Goal: Task Accomplishment & Management: Use online tool/utility

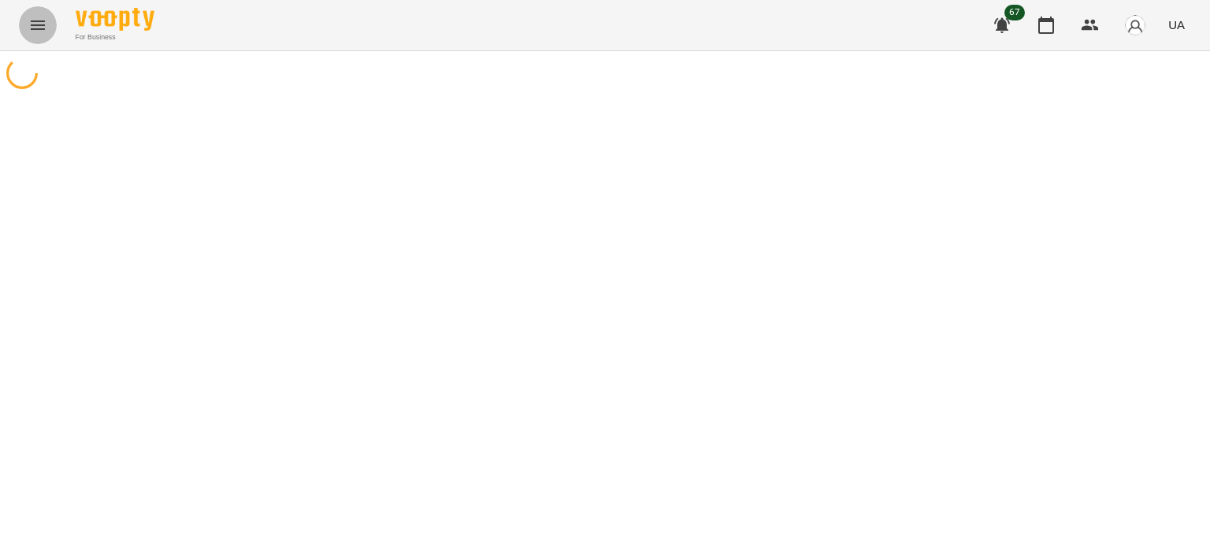
click at [38, 27] on icon "Menu" at bounding box center [37, 25] width 19 height 19
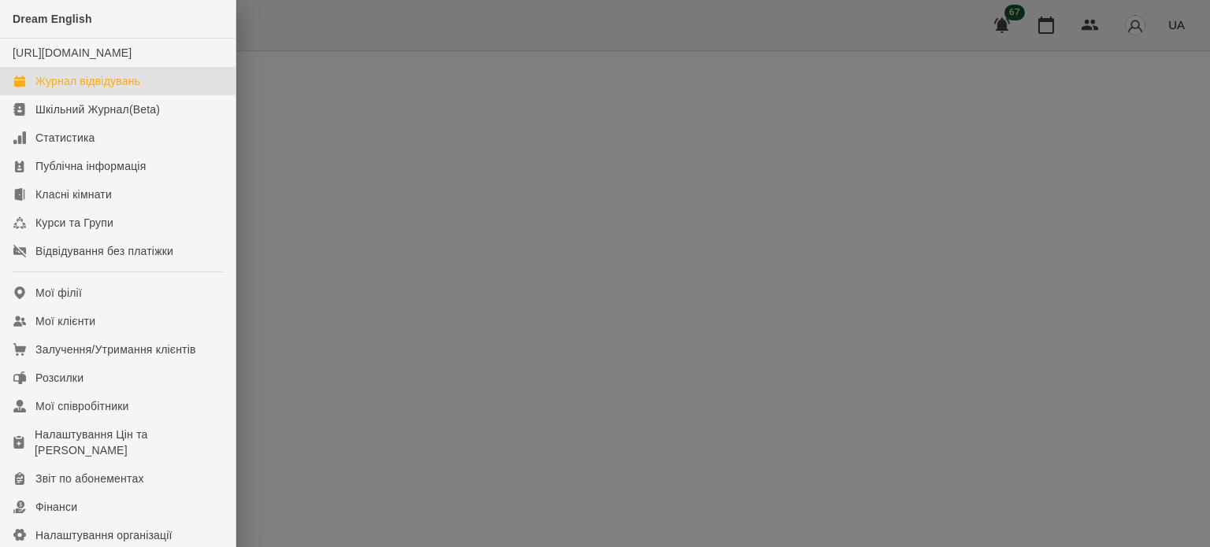
click at [108, 89] on div "Журнал відвідувань" at bounding box center [87, 81] width 105 height 16
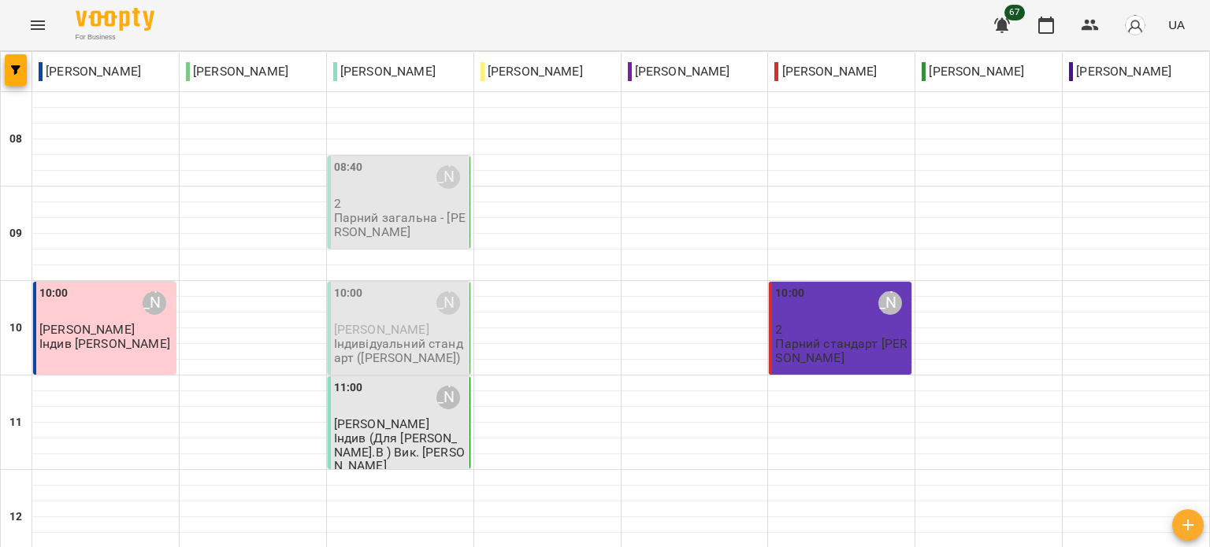
type input "**********"
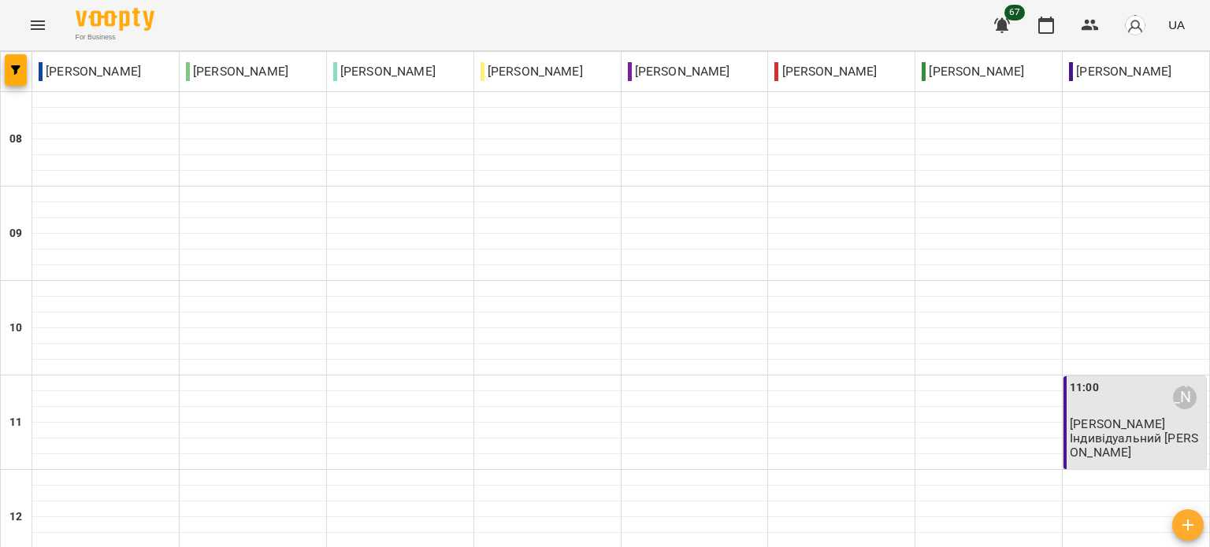
scroll to position [158, 0]
click at [1123, 417] on span "[PERSON_NAME]" at bounding box center [1117, 424] width 95 height 15
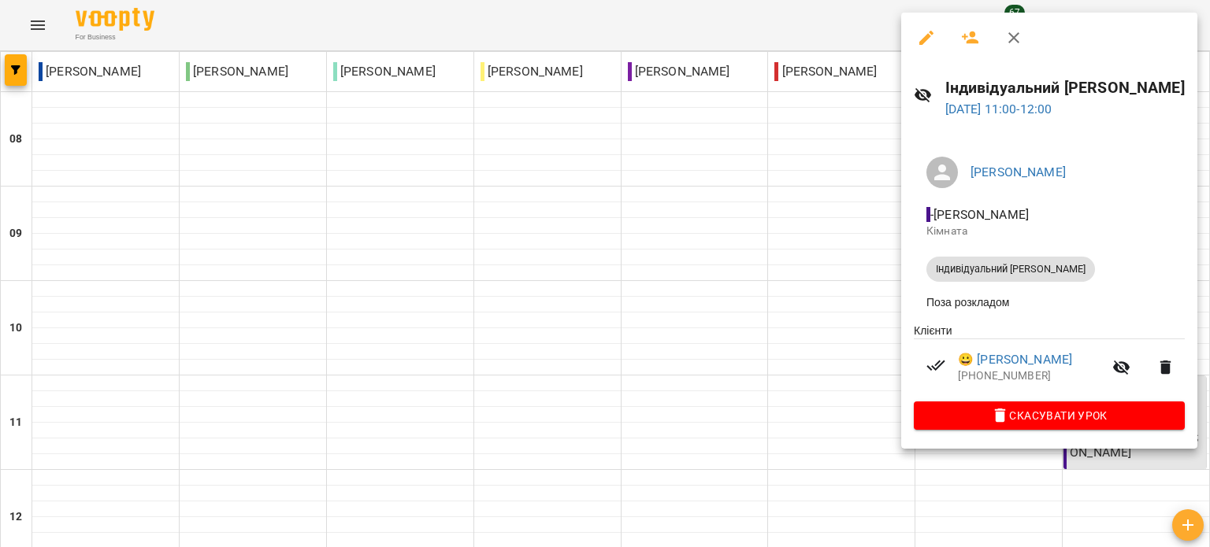
click at [800, 20] on div at bounding box center [605, 273] width 1210 height 547
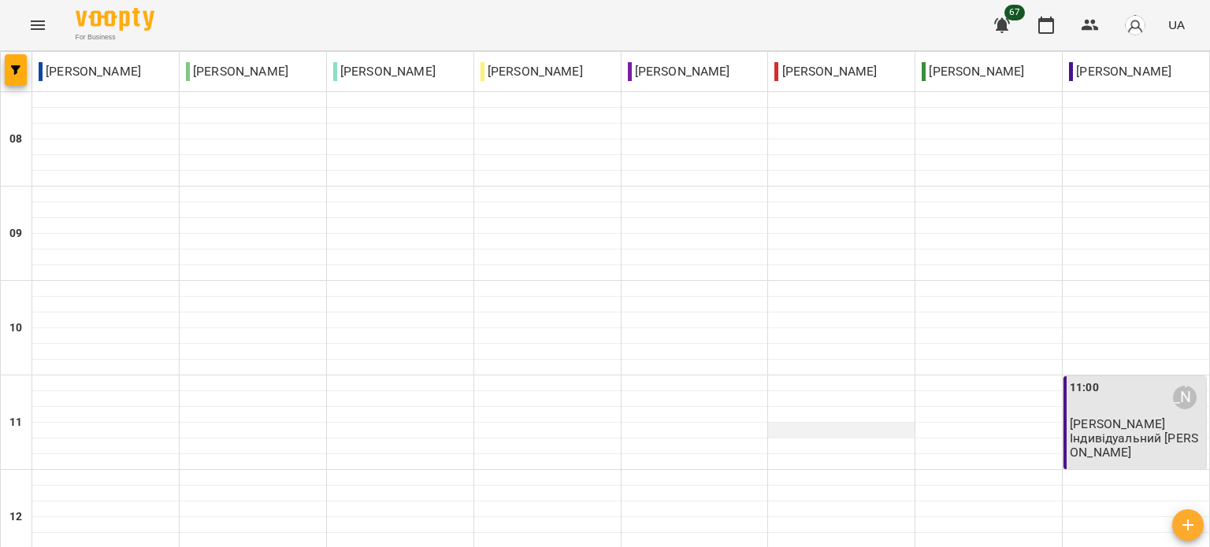
scroll to position [830, 0]
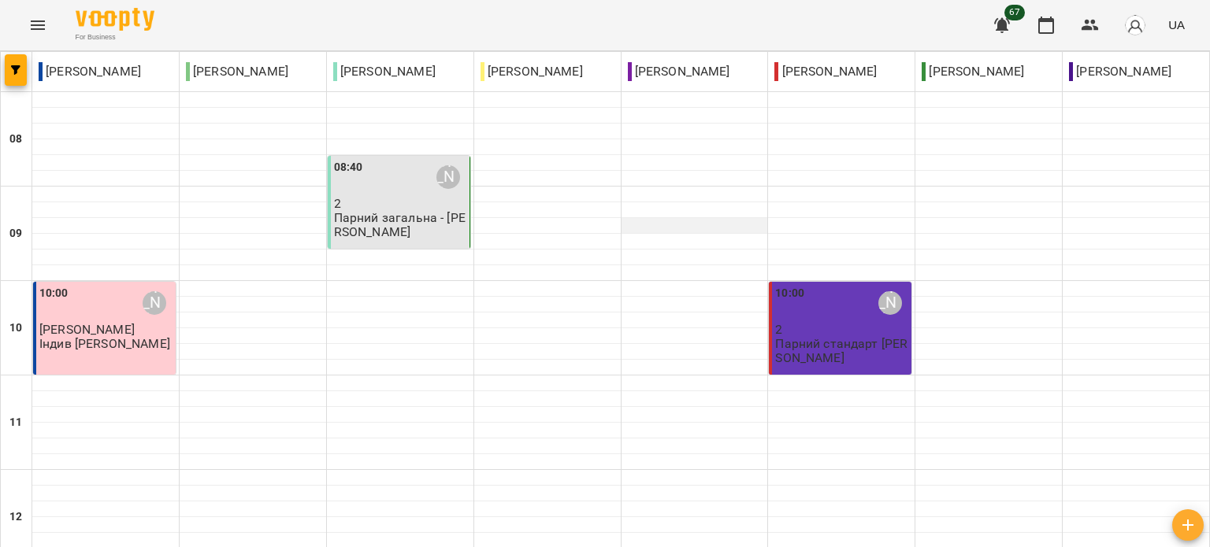
scroll to position [866, 0]
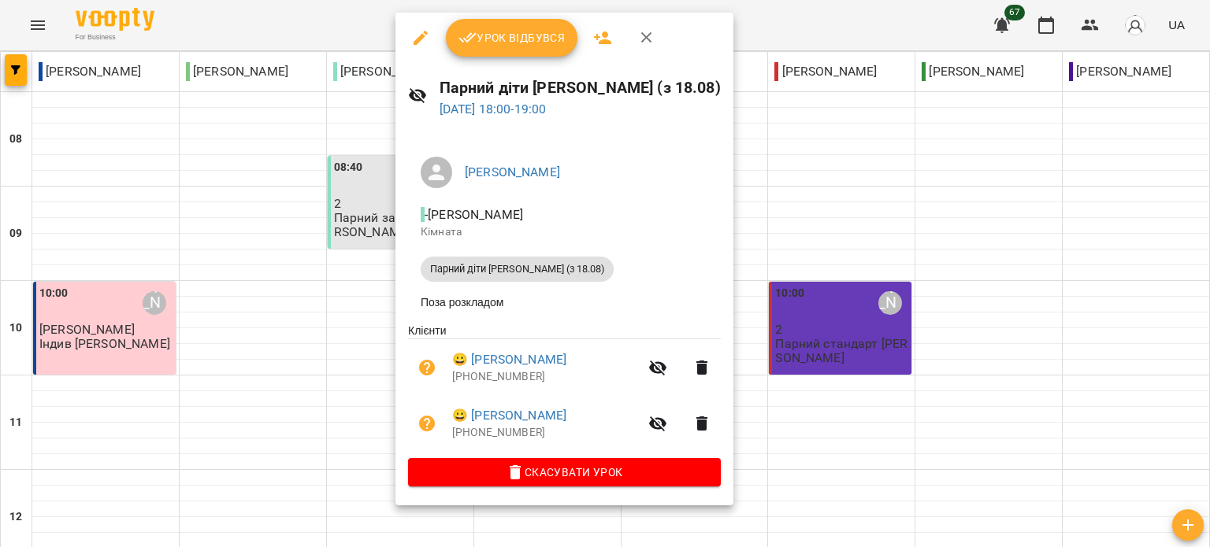
click at [830, 12] on div at bounding box center [605, 273] width 1210 height 547
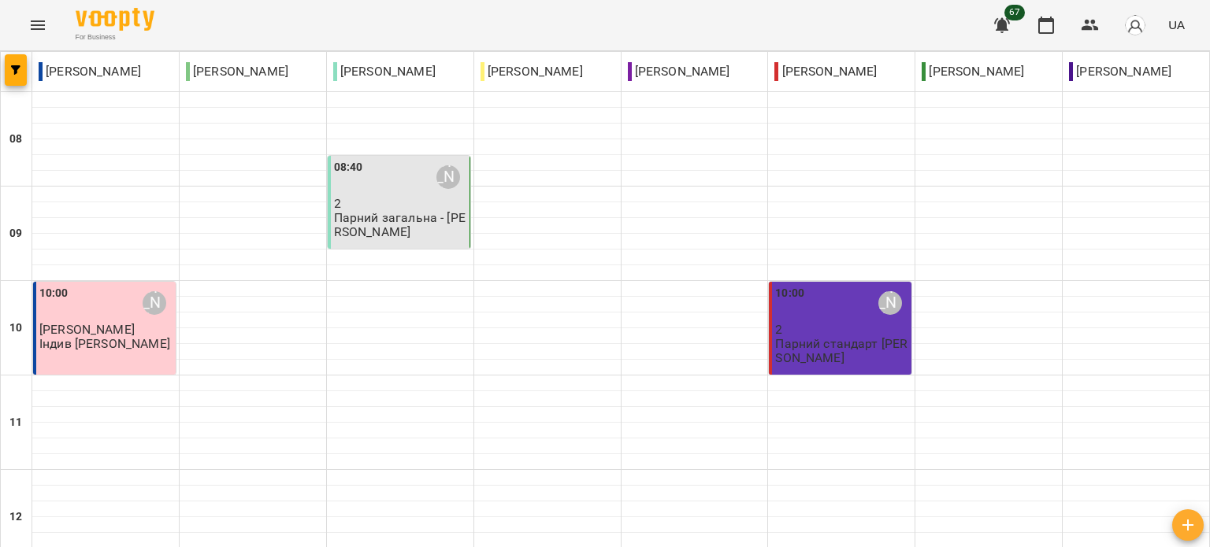
scroll to position [1066, 0]
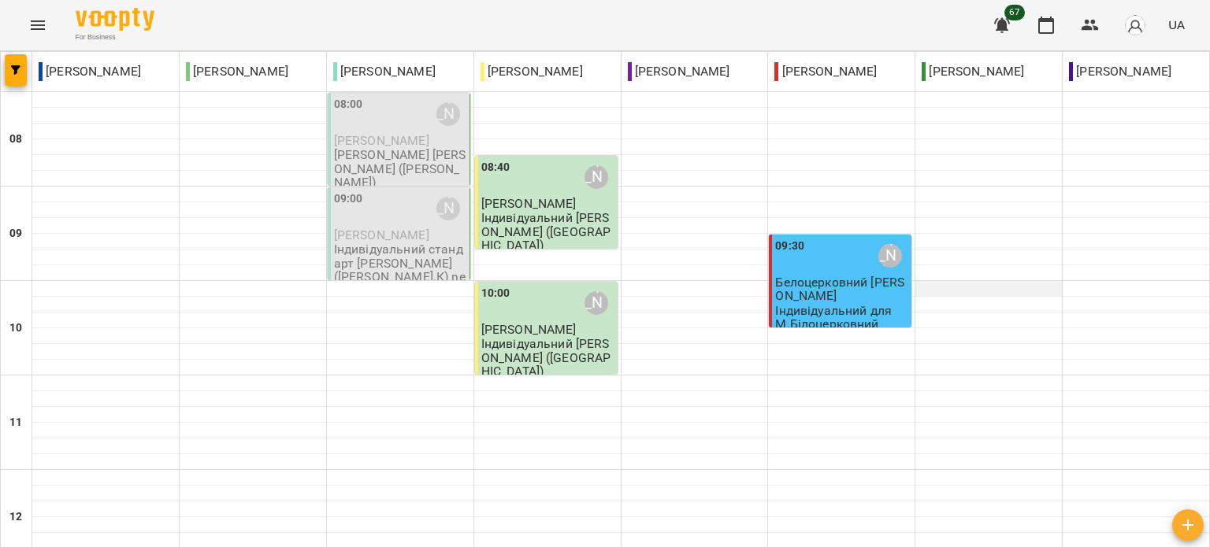
scroll to position [473, 0]
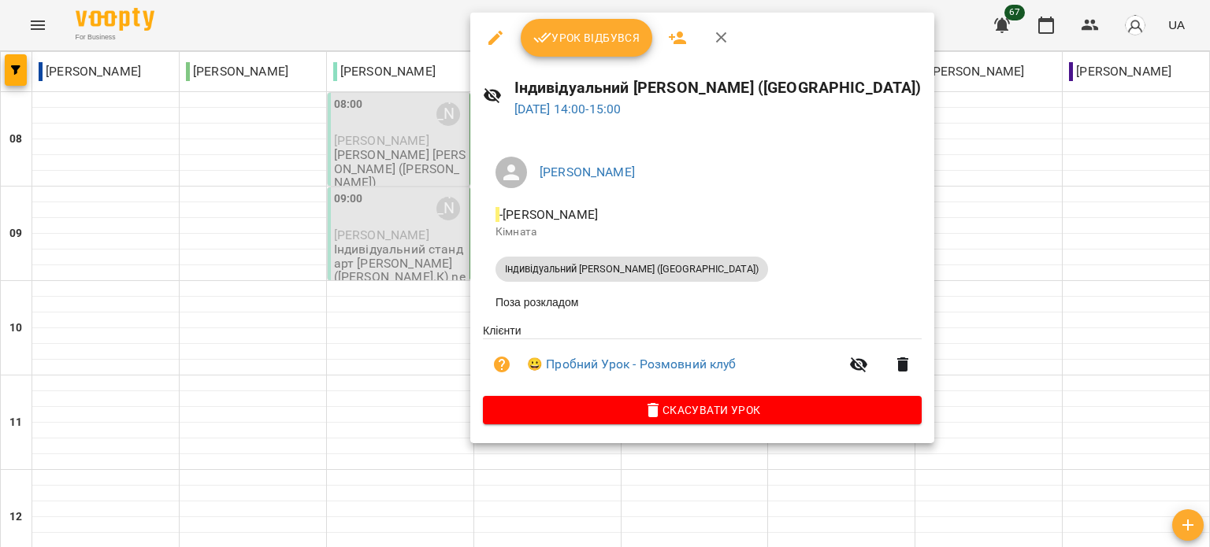
click at [885, 28] on div at bounding box center [605, 273] width 1210 height 547
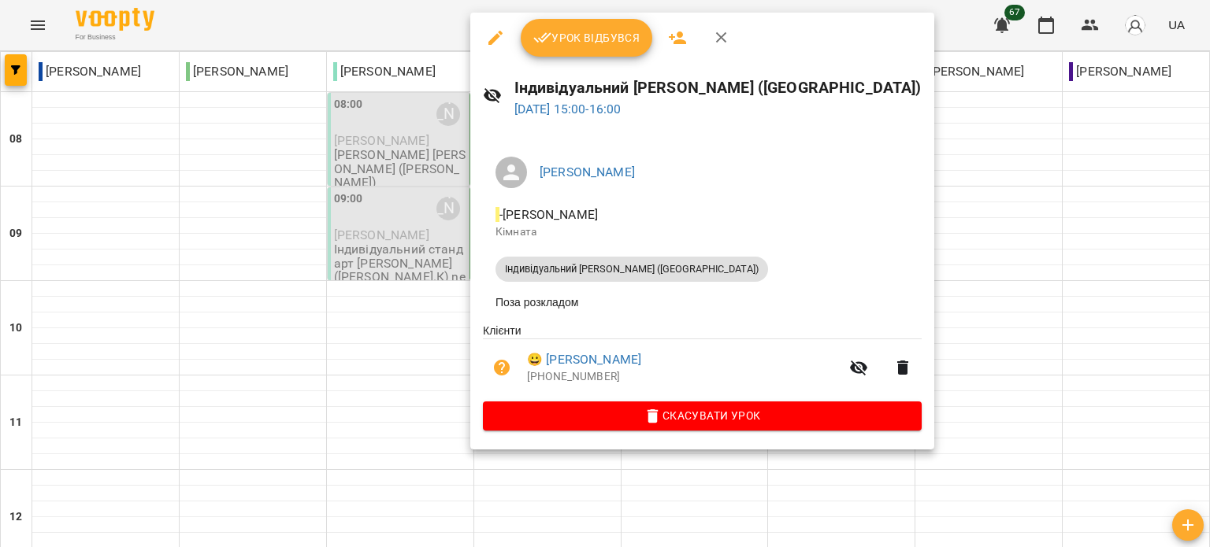
click at [887, 24] on div at bounding box center [605, 273] width 1210 height 547
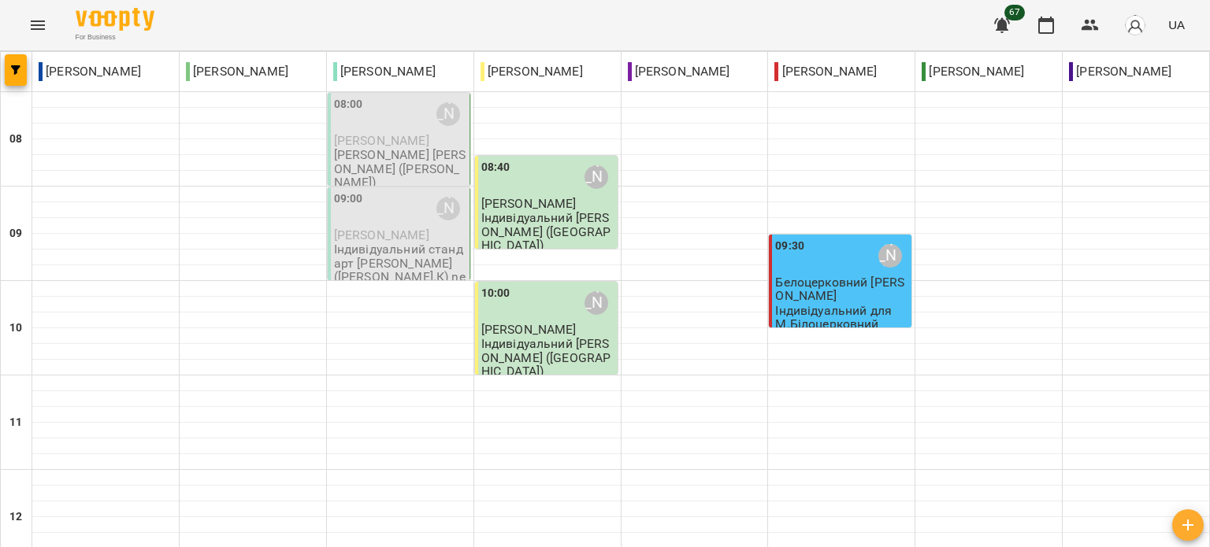
scroll to position [1066, 0]
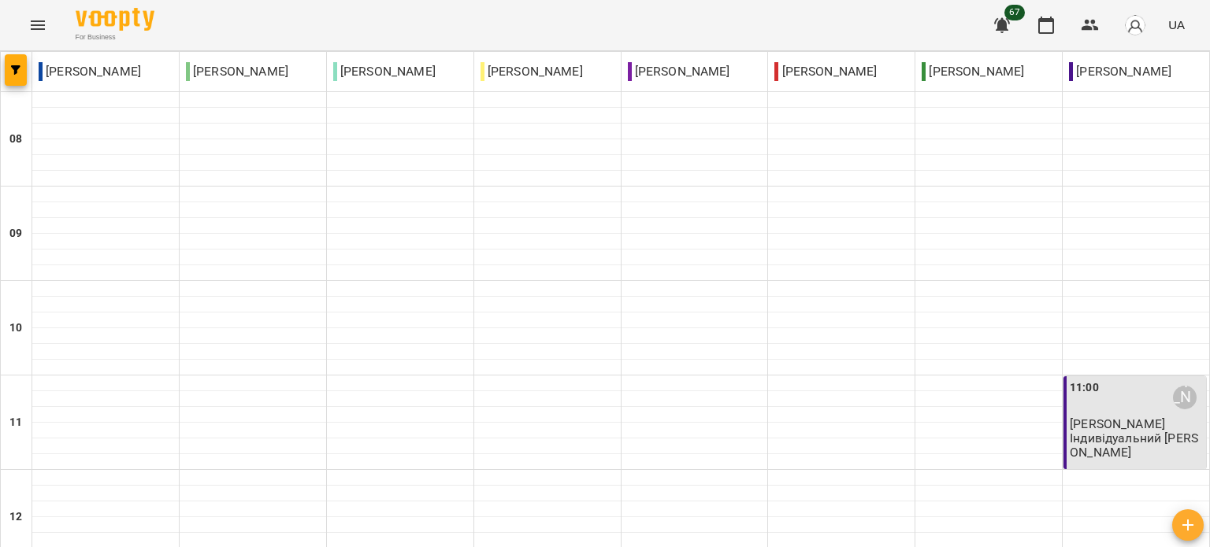
type input "**********"
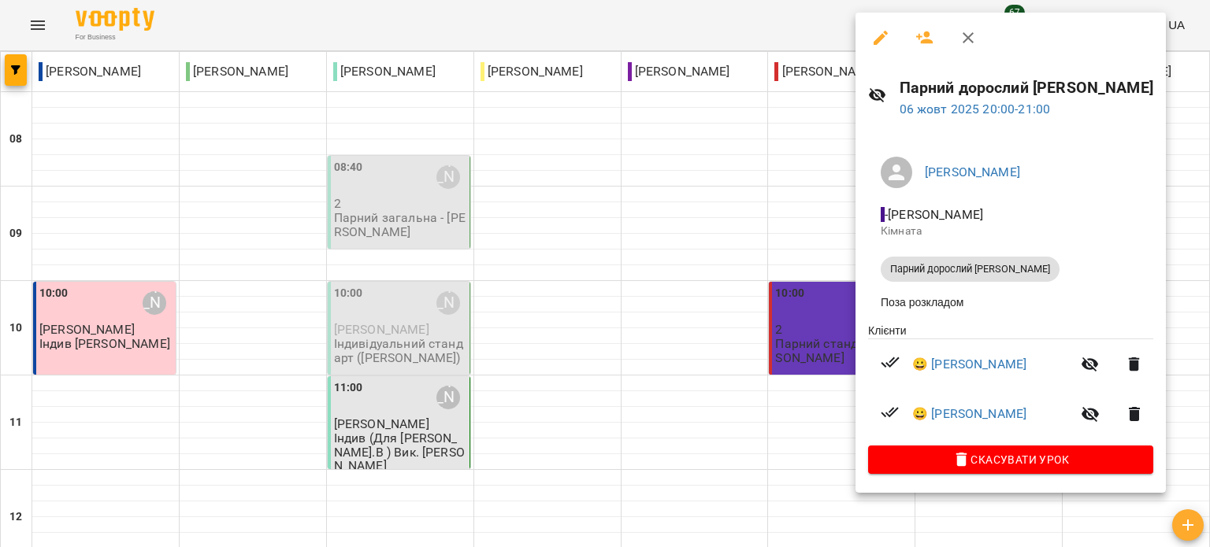
click at [809, 15] on div at bounding box center [605, 273] width 1210 height 547
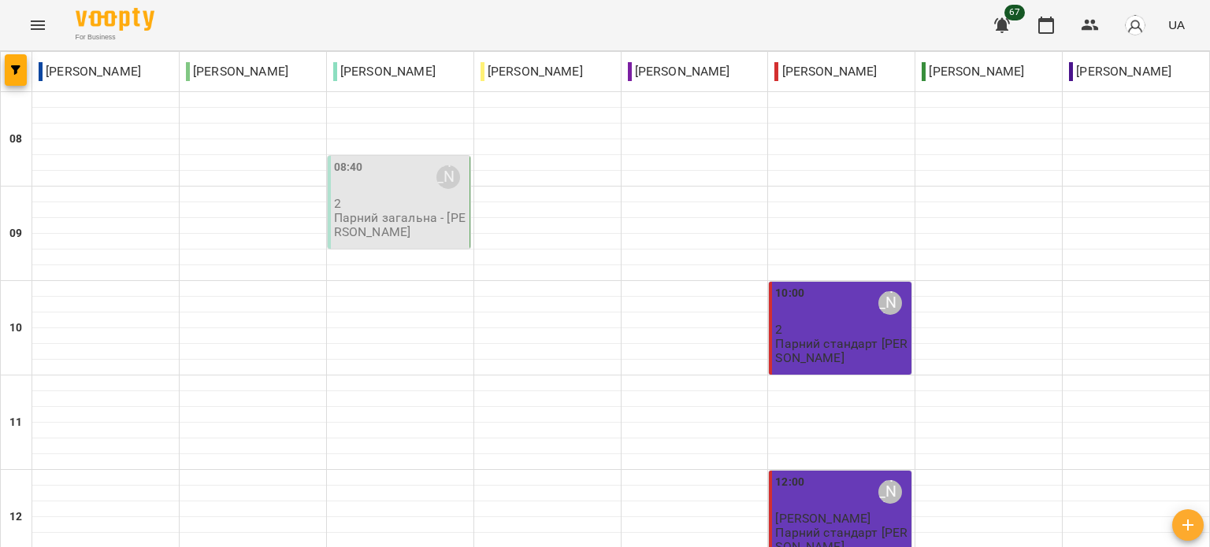
scroll to position [1024, 0]
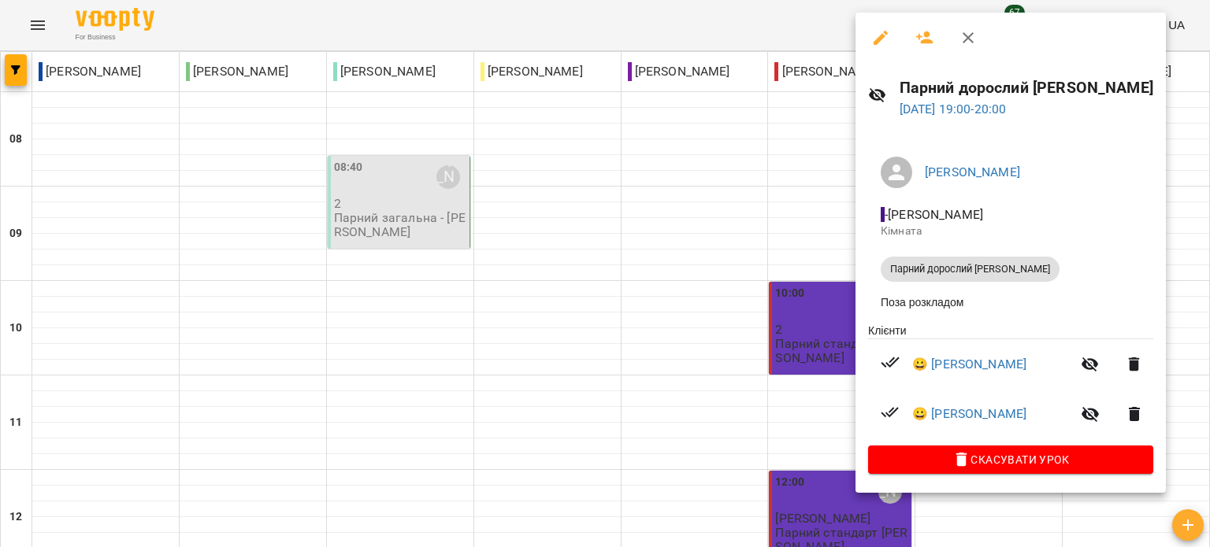
click at [666, 25] on div at bounding box center [605, 273] width 1210 height 547
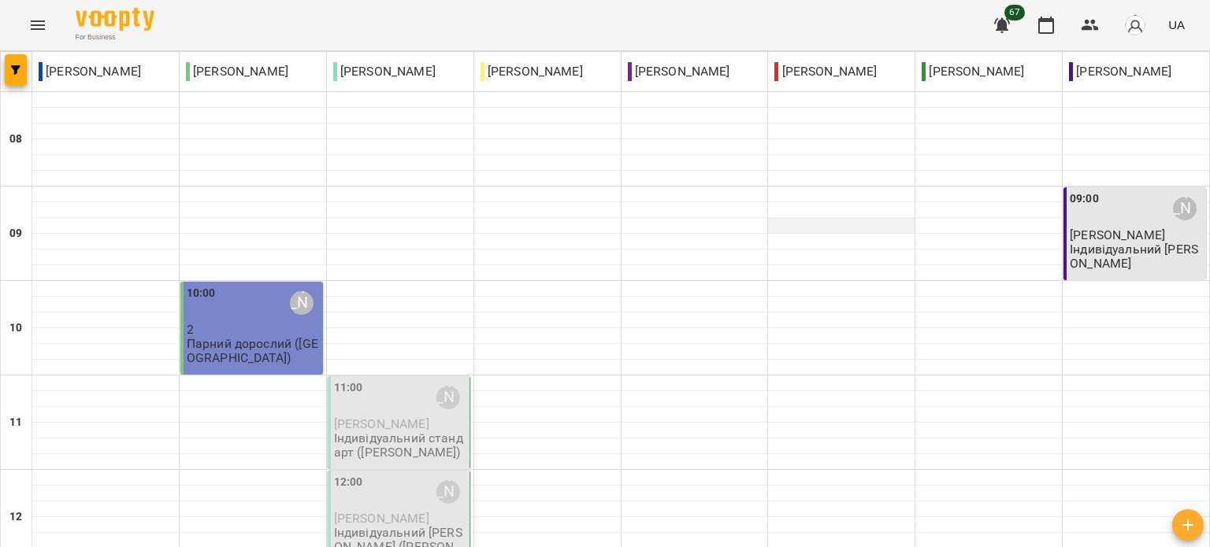
scroll to position [158, 0]
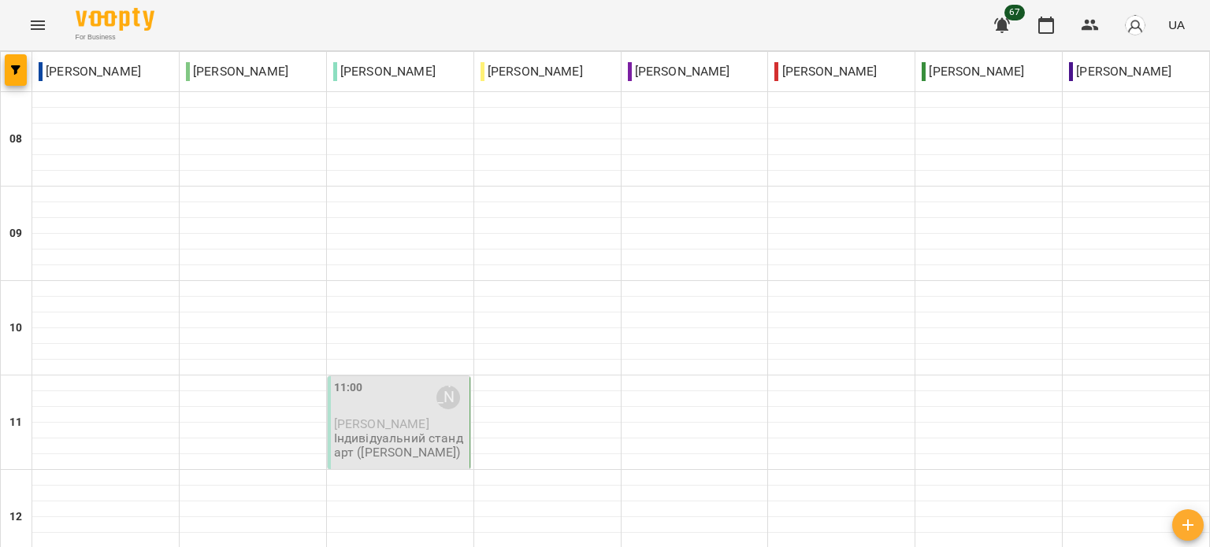
scroll to position [236, 0]
type input "**********"
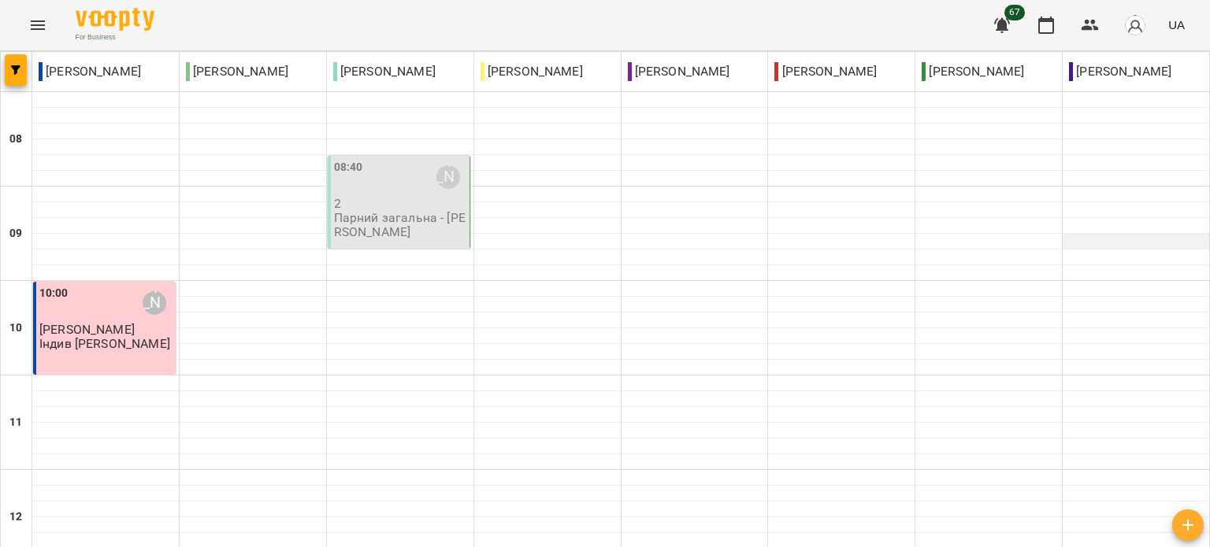
scroll to position [1066, 0]
